Goal: Task Accomplishment & Management: Use online tool/utility

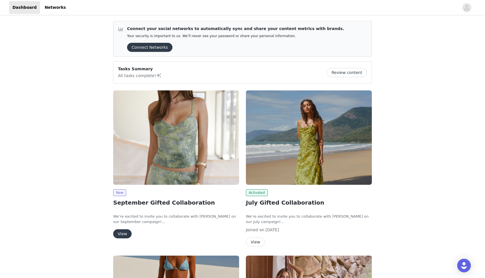
click at [124, 231] on button "View" at bounding box center [122, 233] width 18 height 9
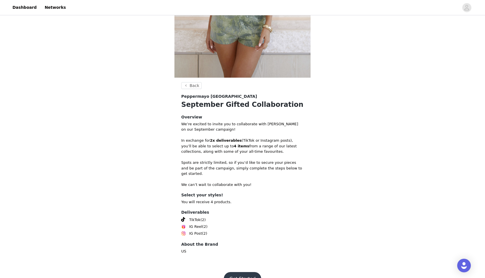
scroll to position [152, 0]
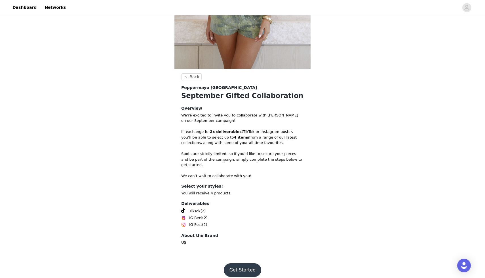
click at [242, 264] on button "Get Started" at bounding box center [243, 271] width 38 height 14
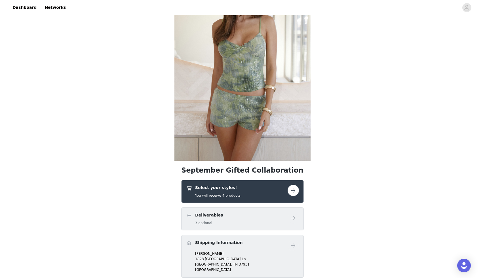
scroll to position [65, 0]
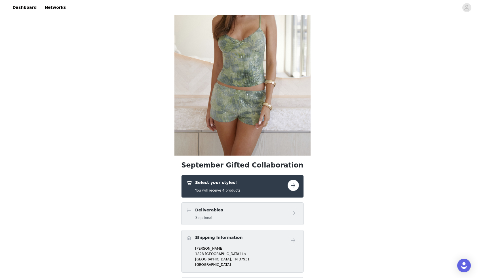
click at [287, 180] on div "Select your styles! You will receive 4 products." at bounding box center [237, 186] width 102 height 13
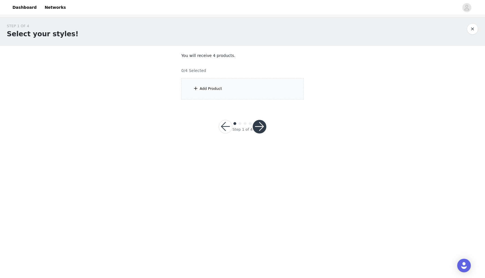
click at [233, 82] on div "Add Product" at bounding box center [242, 88] width 123 height 21
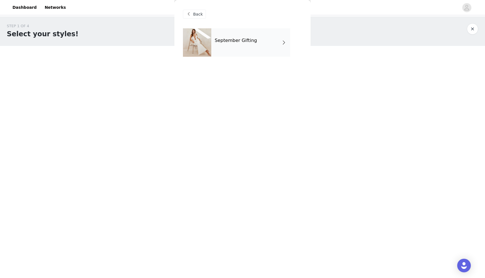
click at [238, 41] on h4 "September Gifting" at bounding box center [236, 40] width 42 height 5
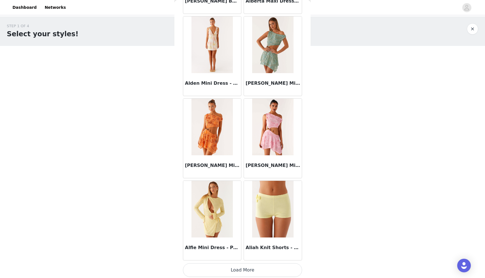
scroll to position [590, 0]
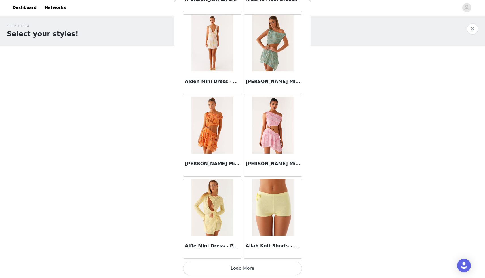
click at [244, 267] on button "Load More" at bounding box center [242, 269] width 119 height 14
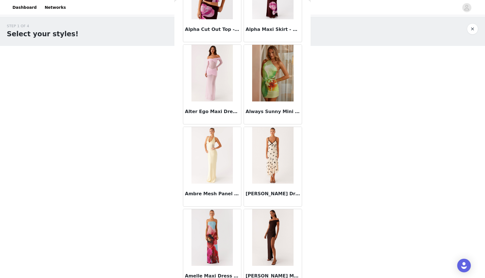
scroll to position [1412, 0]
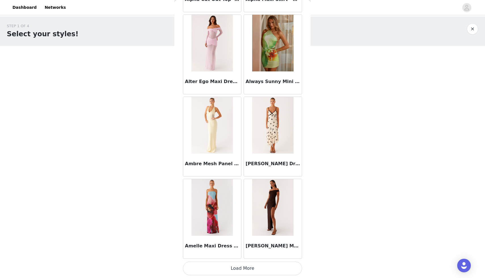
click at [252, 269] on button "Load More" at bounding box center [242, 269] width 119 height 14
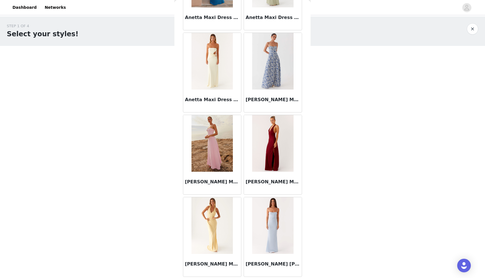
scroll to position [2235, 0]
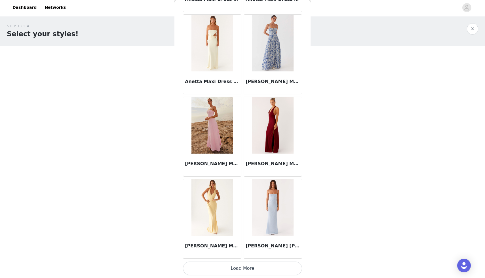
click at [248, 269] on button "Load More" at bounding box center [242, 269] width 119 height 14
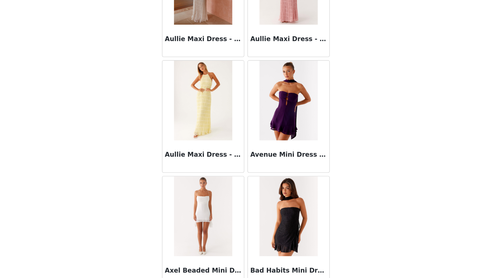
scroll to position [3058, 0]
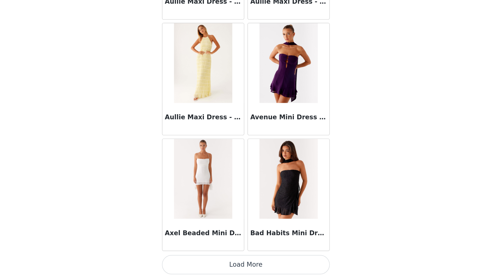
click at [254, 269] on button "Load More" at bounding box center [242, 269] width 119 height 14
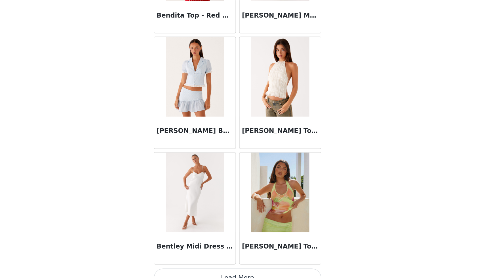
scroll to position [0, 0]
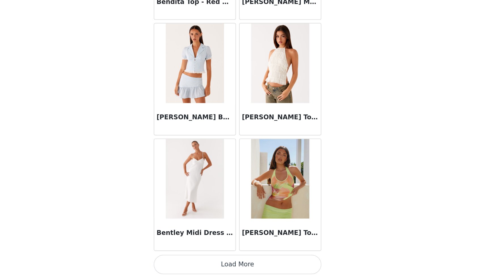
click at [247, 265] on button "Load More" at bounding box center [242, 269] width 119 height 14
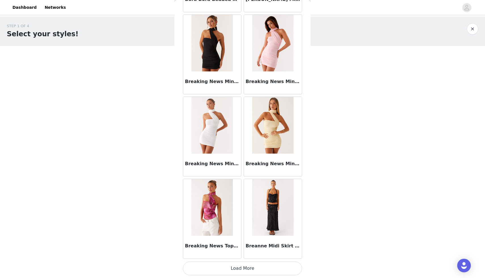
scroll to position [4702, 0]
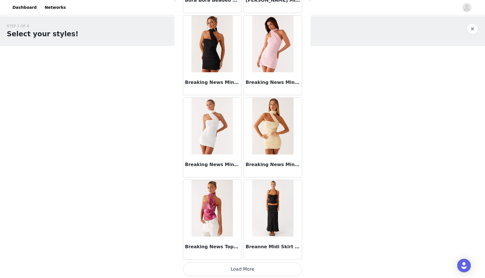
click at [226, 275] on button "Load More" at bounding box center [242, 270] width 119 height 14
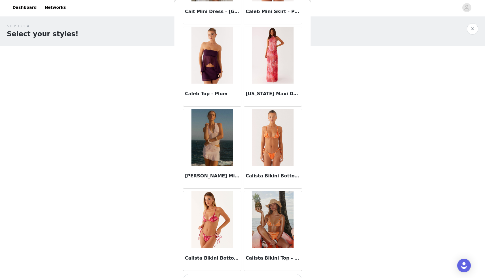
scroll to position [5525, 0]
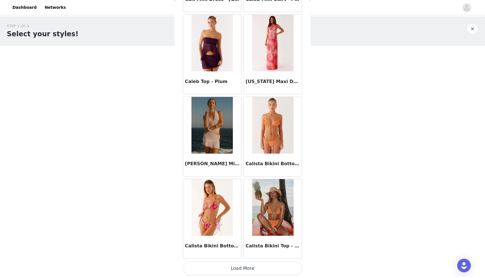
click at [224, 268] on button "Load More" at bounding box center [242, 269] width 119 height 14
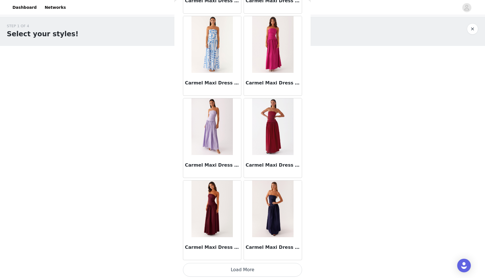
scroll to position [6348, 0]
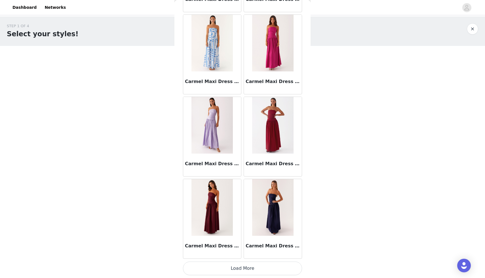
click at [235, 268] on button "Load More" at bounding box center [242, 269] width 119 height 14
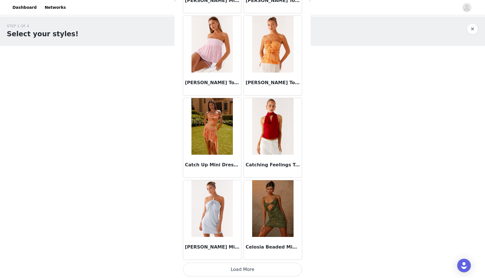
scroll to position [7171, 0]
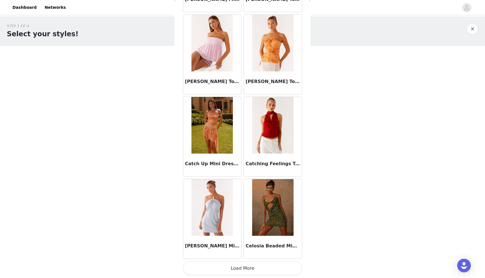
click at [230, 265] on button "Load More" at bounding box center [242, 269] width 119 height 14
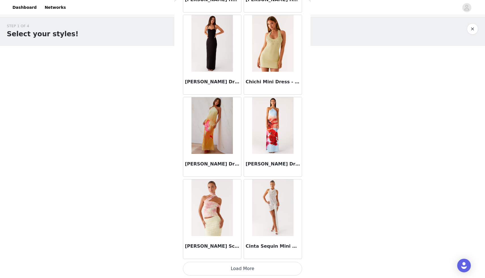
scroll to position [7993, 0]
click at [237, 268] on button "Load More" at bounding box center [242, 269] width 119 height 14
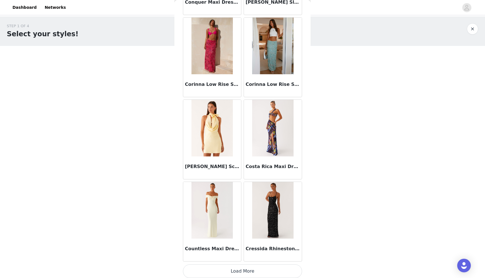
scroll to position [8816, 0]
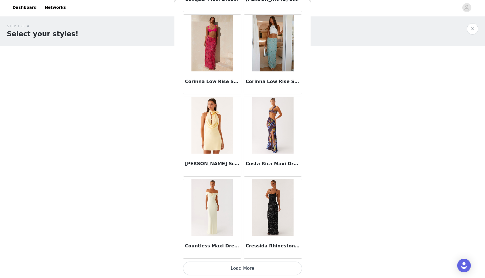
click at [224, 264] on button "Load More" at bounding box center [242, 269] width 119 height 14
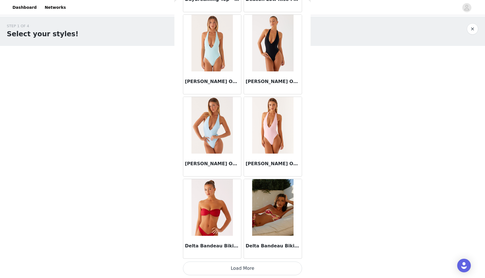
scroll to position [9638, 0]
click at [224, 272] on button "Load More" at bounding box center [242, 269] width 119 height 14
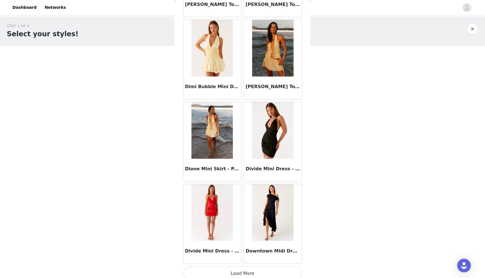
scroll to position [10461, 0]
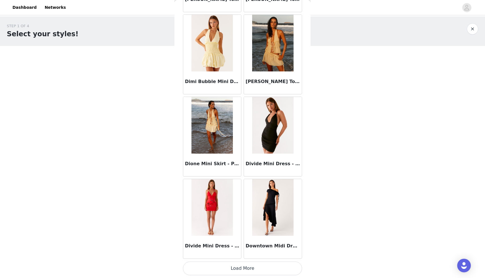
click at [235, 269] on button "Load More" at bounding box center [242, 269] width 119 height 14
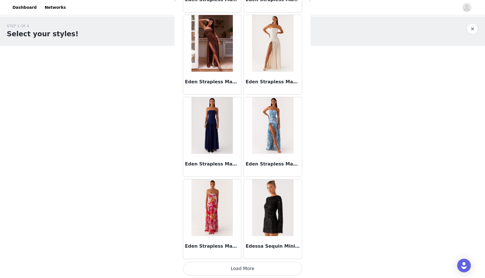
scroll to position [11284, 0]
click at [236, 266] on button "Load More" at bounding box center [242, 269] width 119 height 14
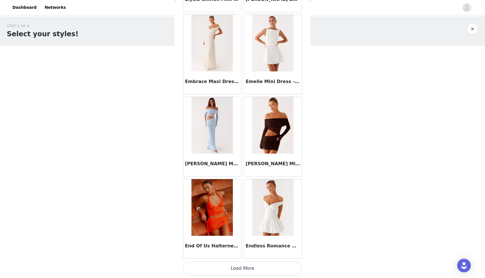
scroll to position [12105, 0]
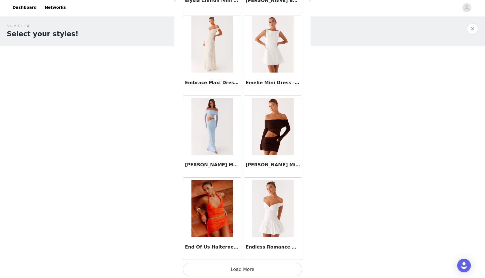
click at [235, 269] on button "Load More" at bounding box center [242, 270] width 119 height 14
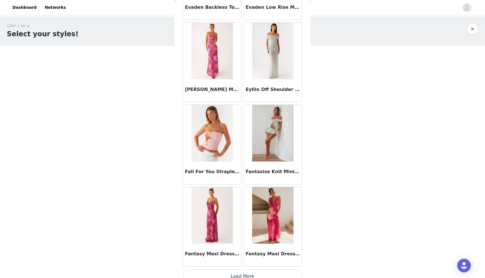
scroll to position [12929, 0]
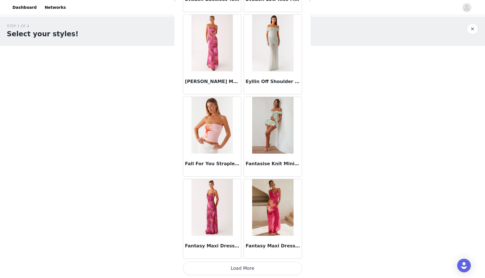
click at [222, 269] on button "Load More" at bounding box center [242, 269] width 119 height 14
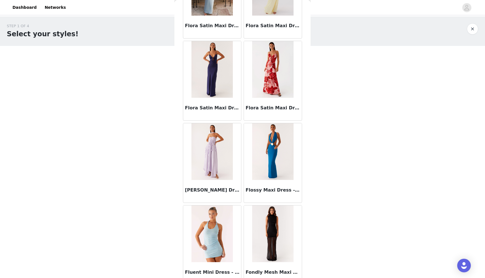
scroll to position [13751, 0]
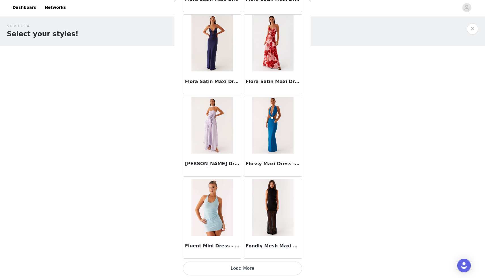
click at [252, 268] on button "Load More" at bounding box center [242, 269] width 119 height 14
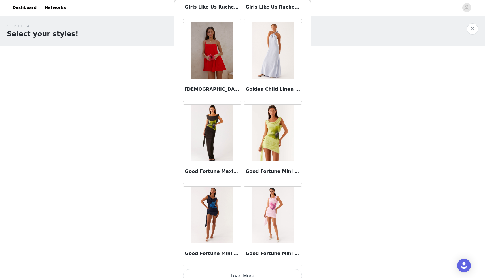
scroll to position [14574, 0]
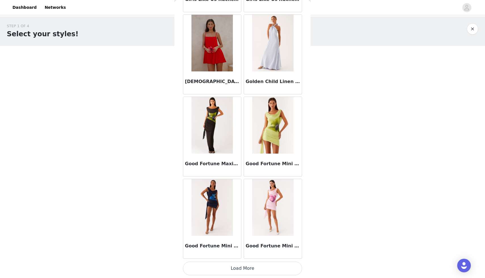
click at [224, 266] on button "Load More" at bounding box center [242, 269] width 119 height 14
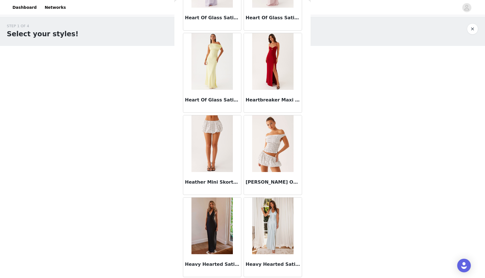
scroll to position [15397, 0]
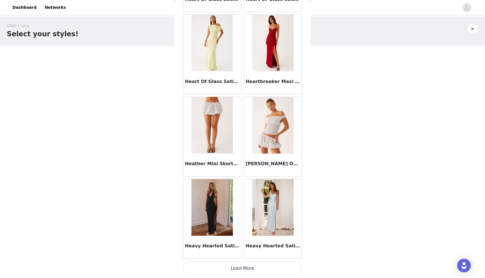
click at [224, 266] on button "Load More" at bounding box center [242, 269] width 119 height 14
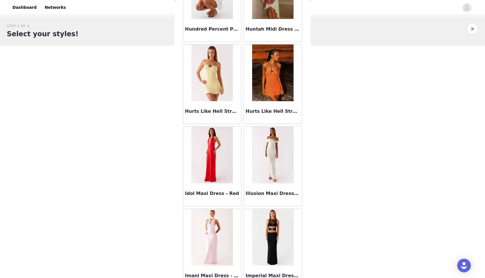
scroll to position [16219, 0]
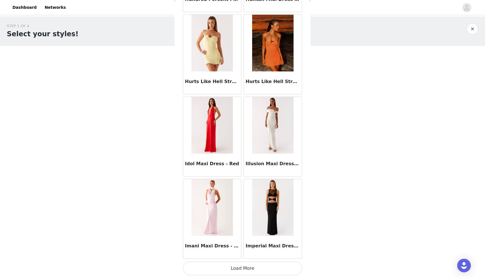
click at [247, 267] on button "Load More" at bounding box center [242, 269] width 119 height 14
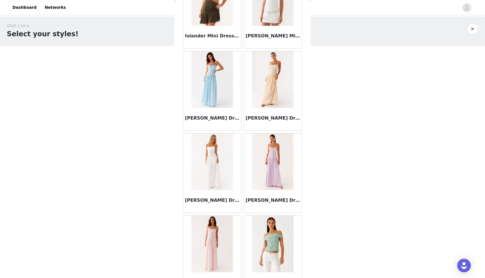
scroll to position [17042, 0]
